Goal: Task Accomplishment & Management: Use online tool/utility

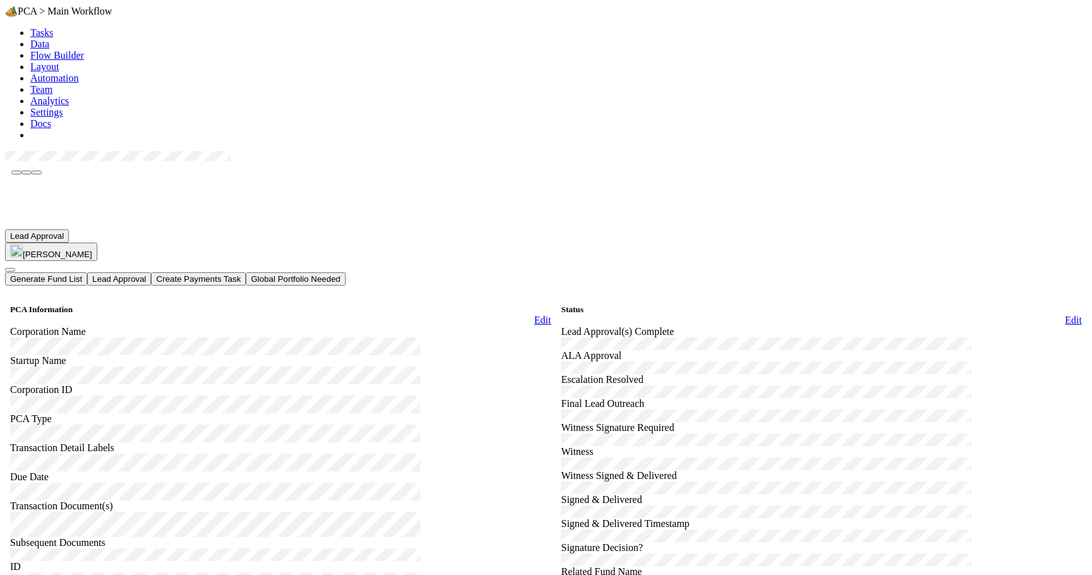
scroll to position [1164, 0]
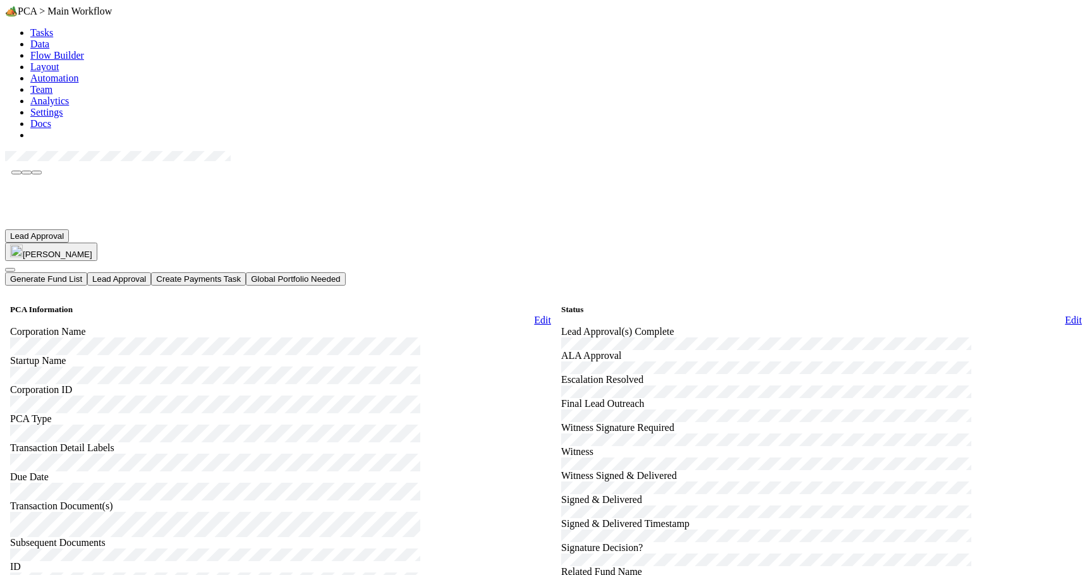
click at [534, 315] on link "Edit" at bounding box center [542, 320] width 17 height 11
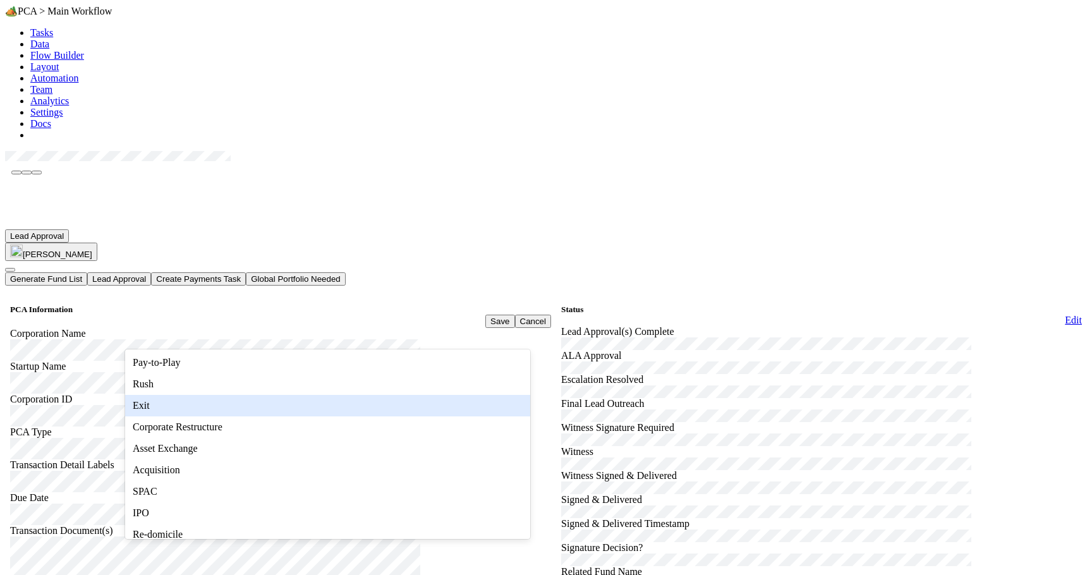
click at [70, 525] on div "Transaction Document(s)" at bounding box center [280, 561] width 541 height 73
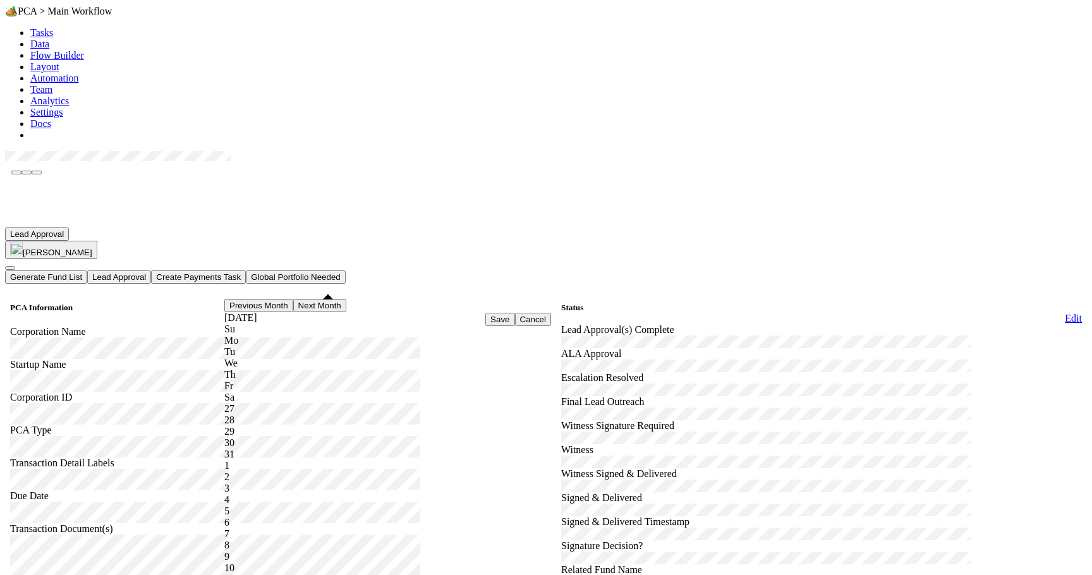
scroll to position [30, 0]
click at [102, 523] on div "Transaction Document(s)" at bounding box center [280, 559] width 541 height 73
click at [486, 313] on button "Save" at bounding box center [500, 319] width 29 height 13
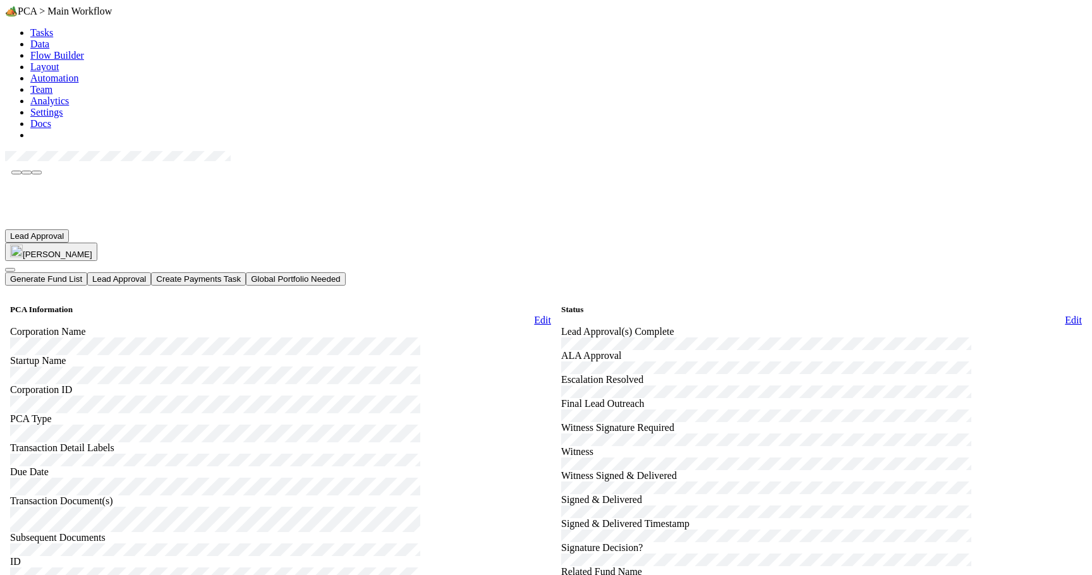
click at [61, 231] on span "Lead Approval" at bounding box center [37, 235] width 54 height 9
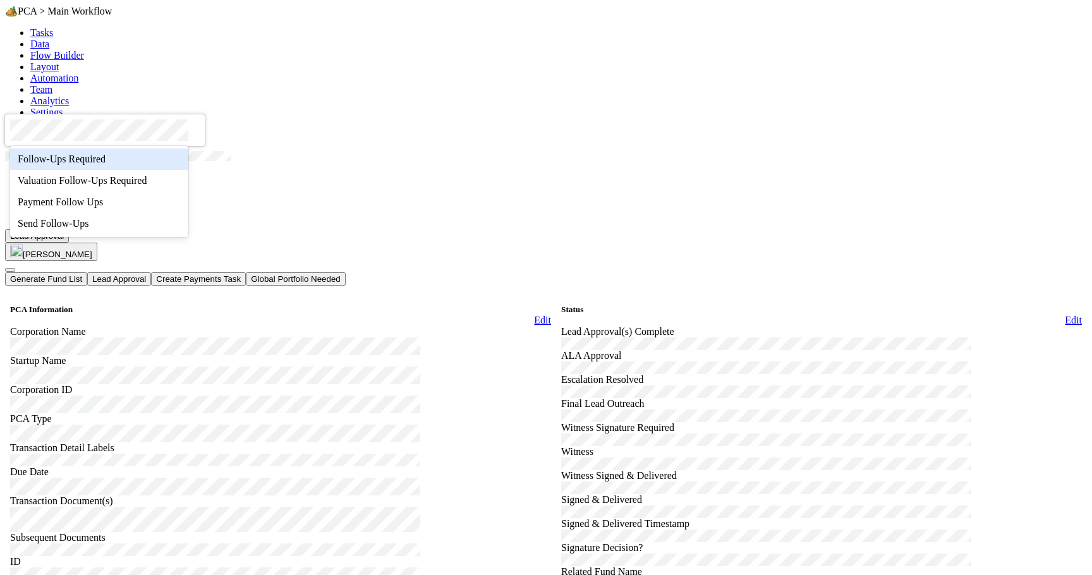
click at [71, 157] on span "Follow-Ups Required" at bounding box center [62, 159] width 88 height 11
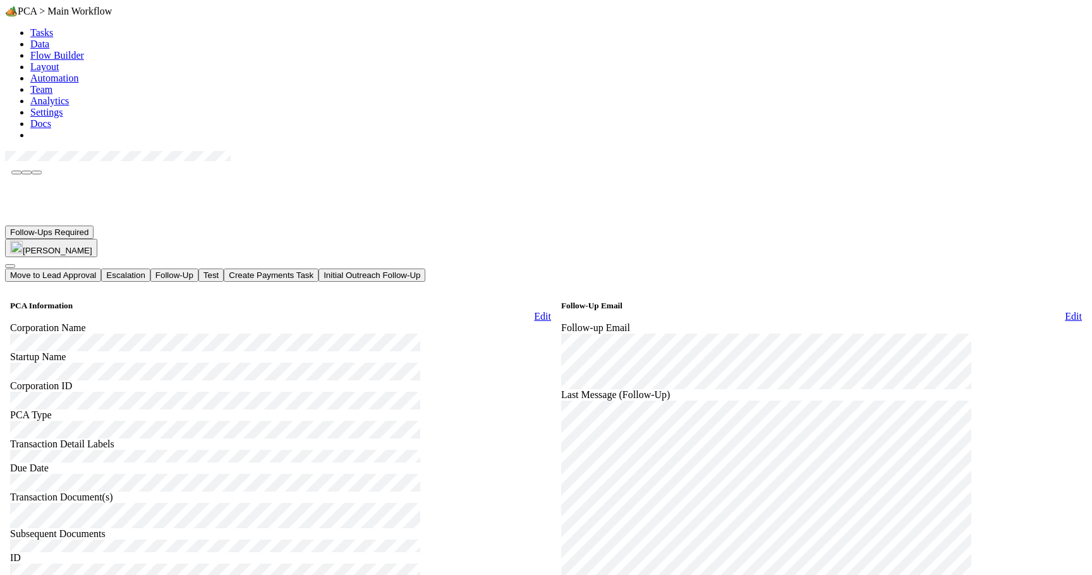
scroll to position [3605, 0]
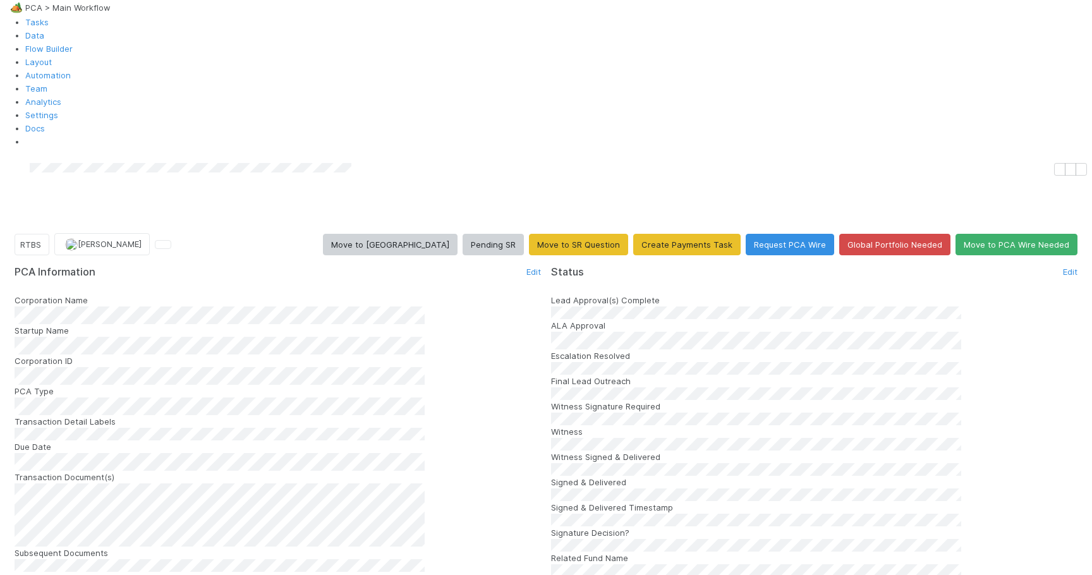
scroll to position [1773, 0]
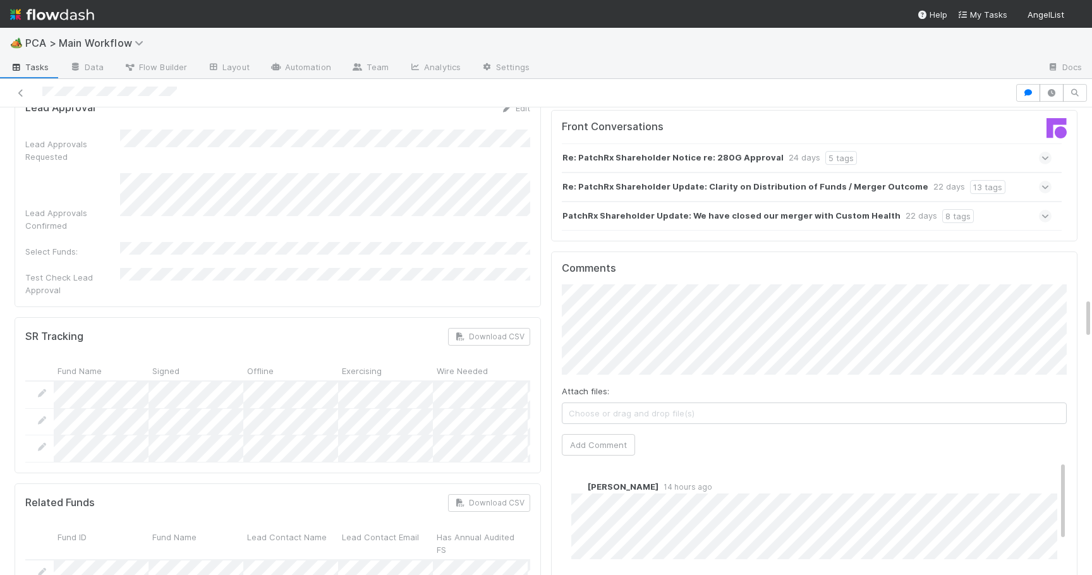
scroll to position [2173, 0]
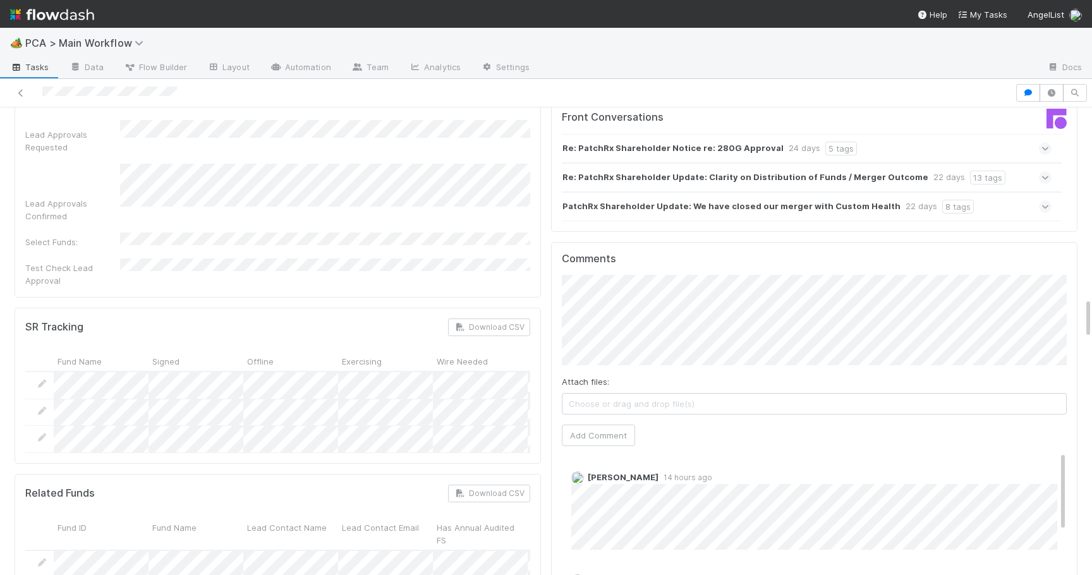
click at [662, 575] on span "3 weeks ago" at bounding box center [673, 583] width 29 height 9
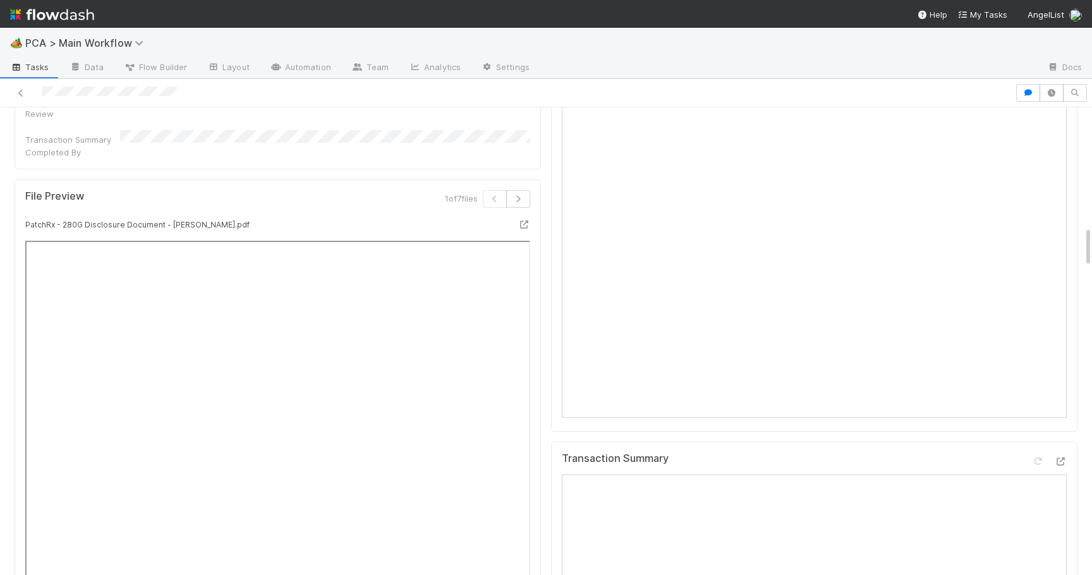
scroll to position [1329, 0]
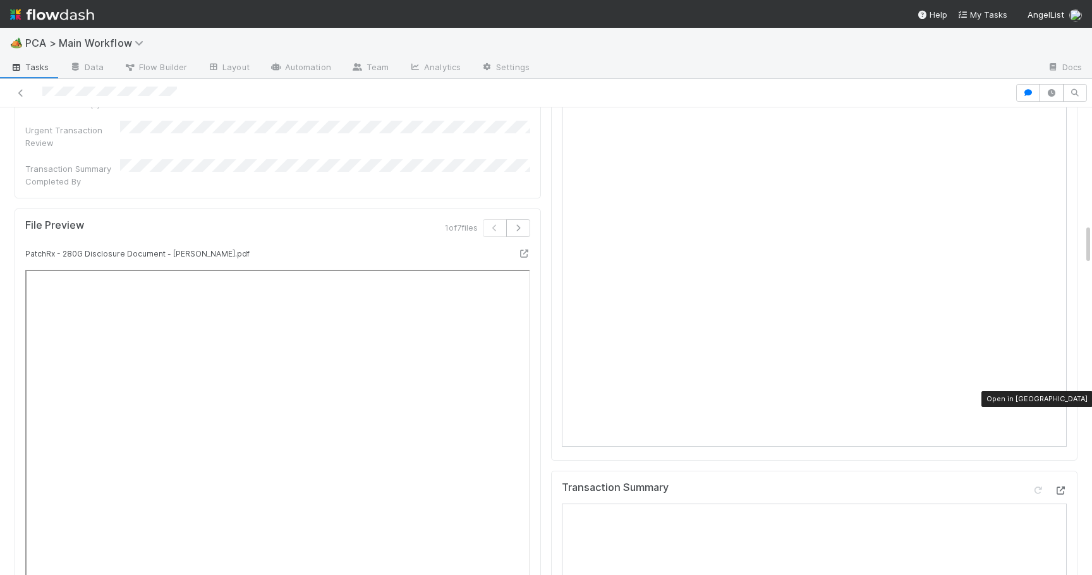
click at [1062, 487] on icon at bounding box center [1060, 491] width 13 height 8
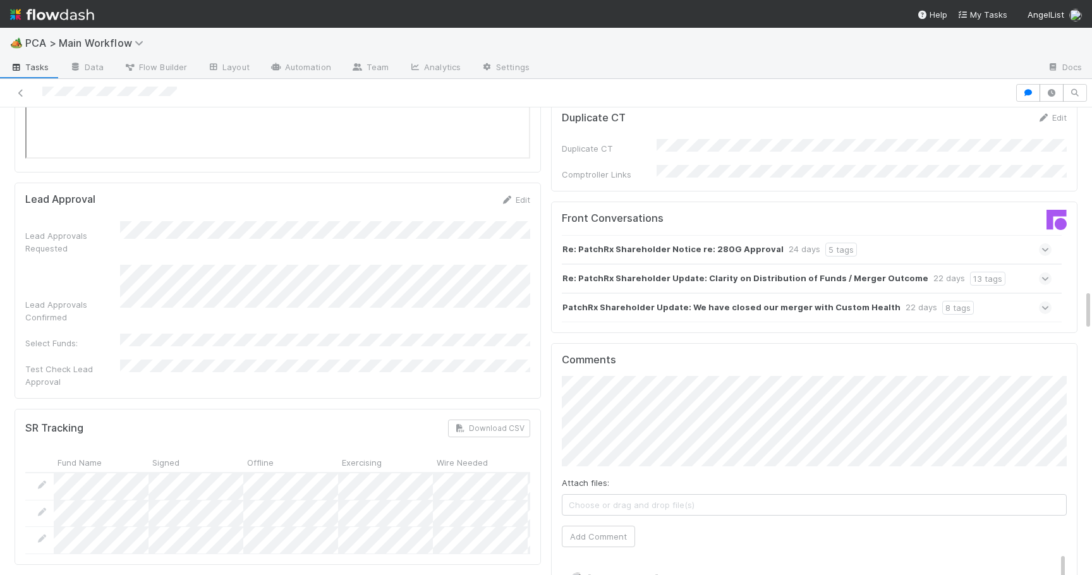
scroll to position [2096, 0]
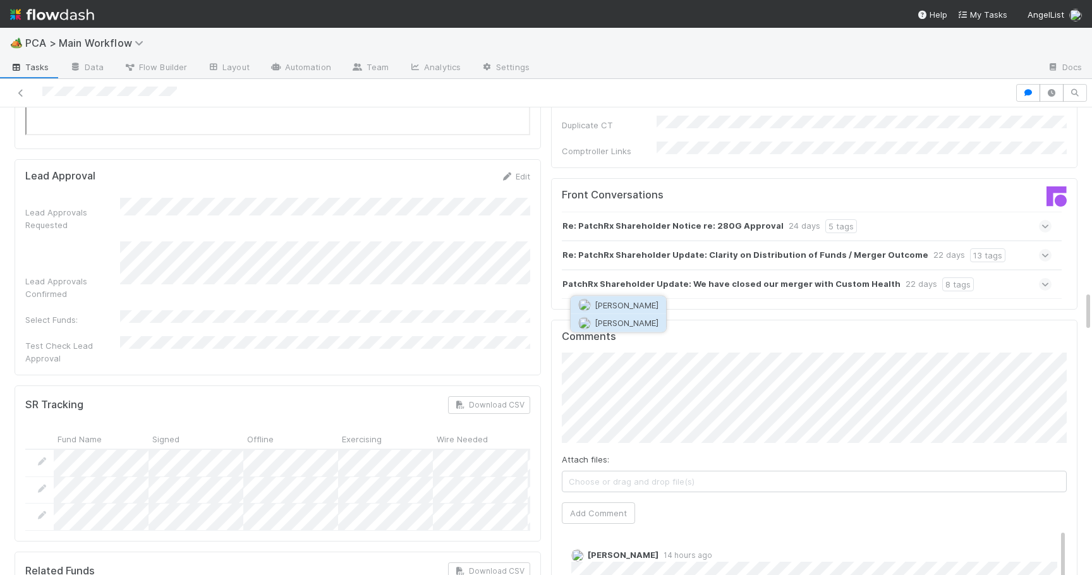
click at [646, 320] on span "[PERSON_NAME]" at bounding box center [627, 323] width 64 height 10
click at [694, 324] on span "Sarah Zheng" at bounding box center [704, 323] width 64 height 10
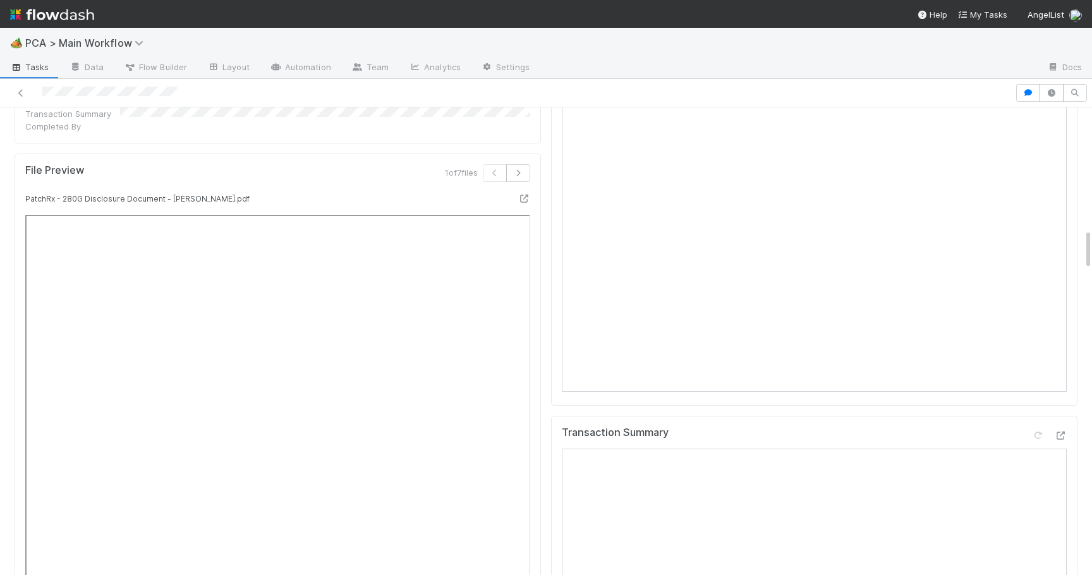
scroll to position [1390, 0]
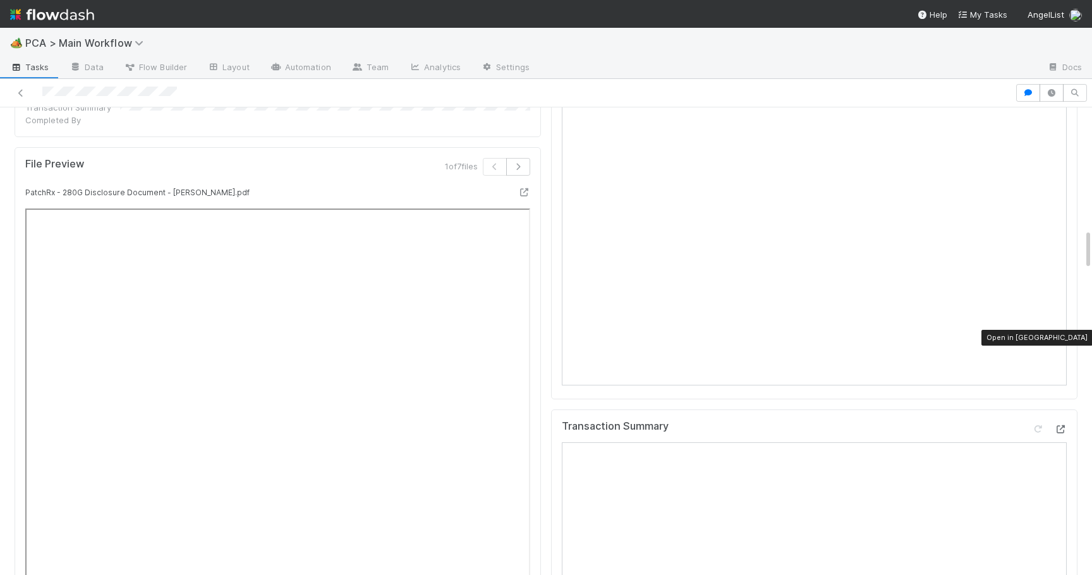
click at [1061, 425] on icon at bounding box center [1060, 429] width 13 height 8
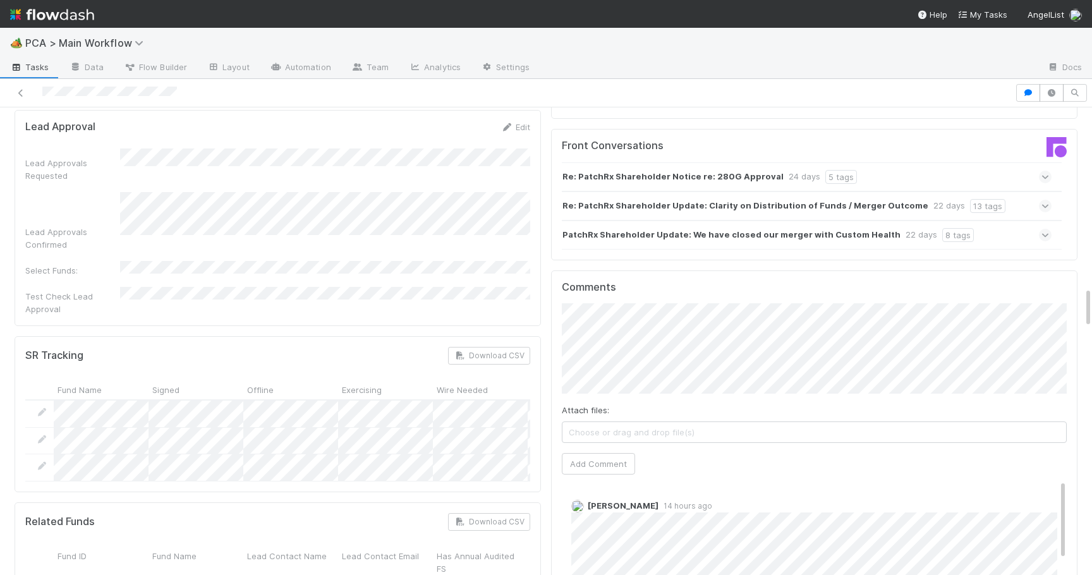
scroll to position [2158, 0]
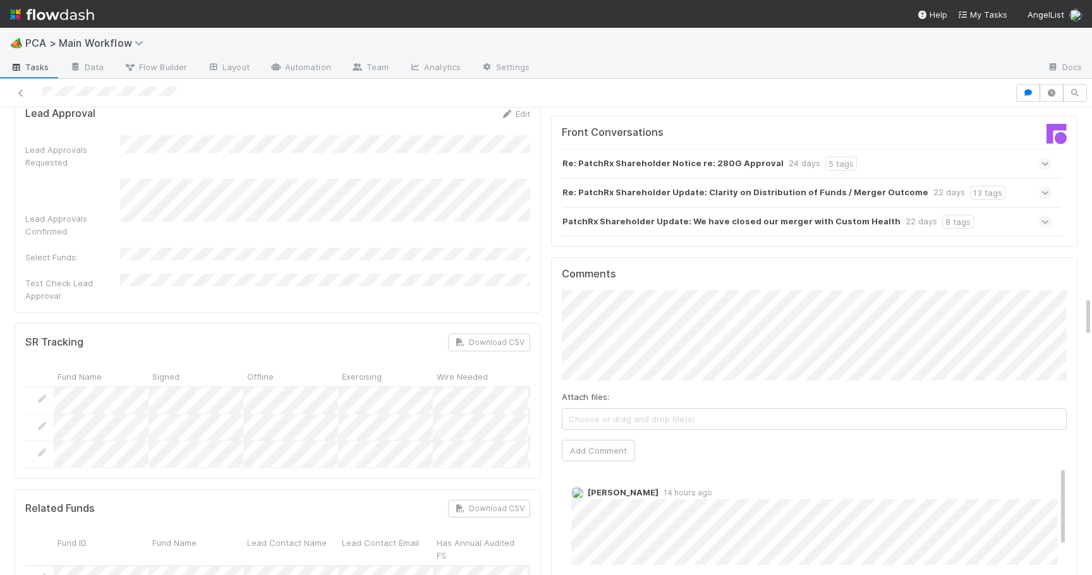
click at [580, 409] on span "Choose or drag and drop file(s)" at bounding box center [815, 419] width 504 height 20
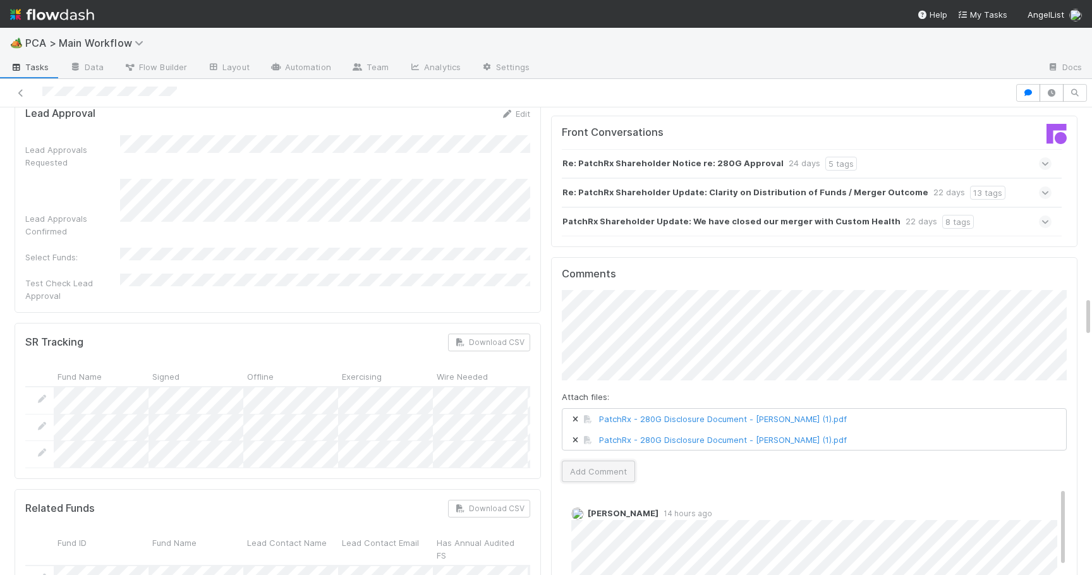
click at [590, 461] on button "Add Comment" at bounding box center [598, 471] width 73 height 21
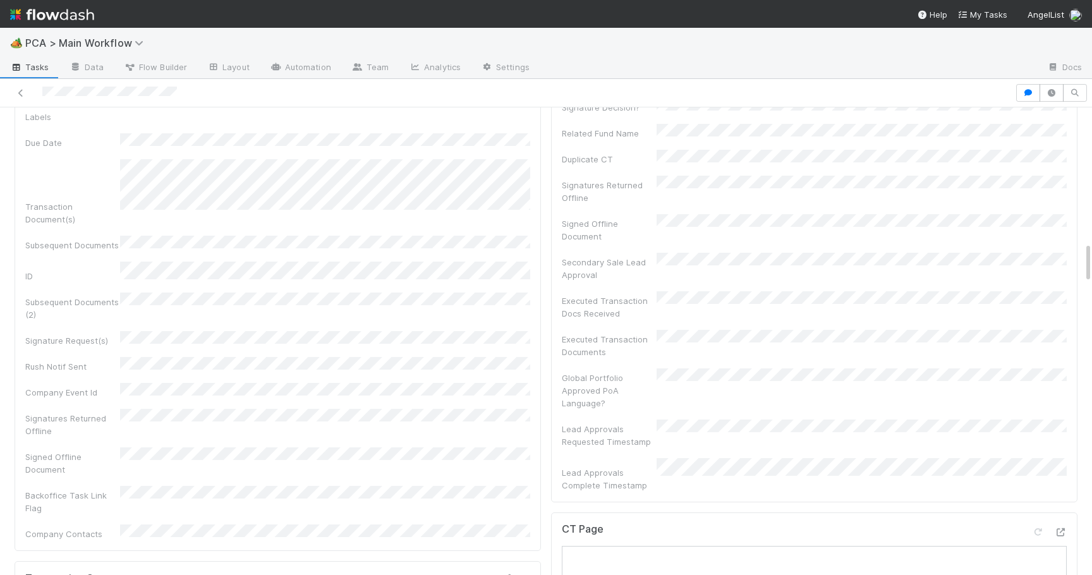
scroll to position [0, 0]
